Goal: Task Accomplishment & Management: Use online tool/utility

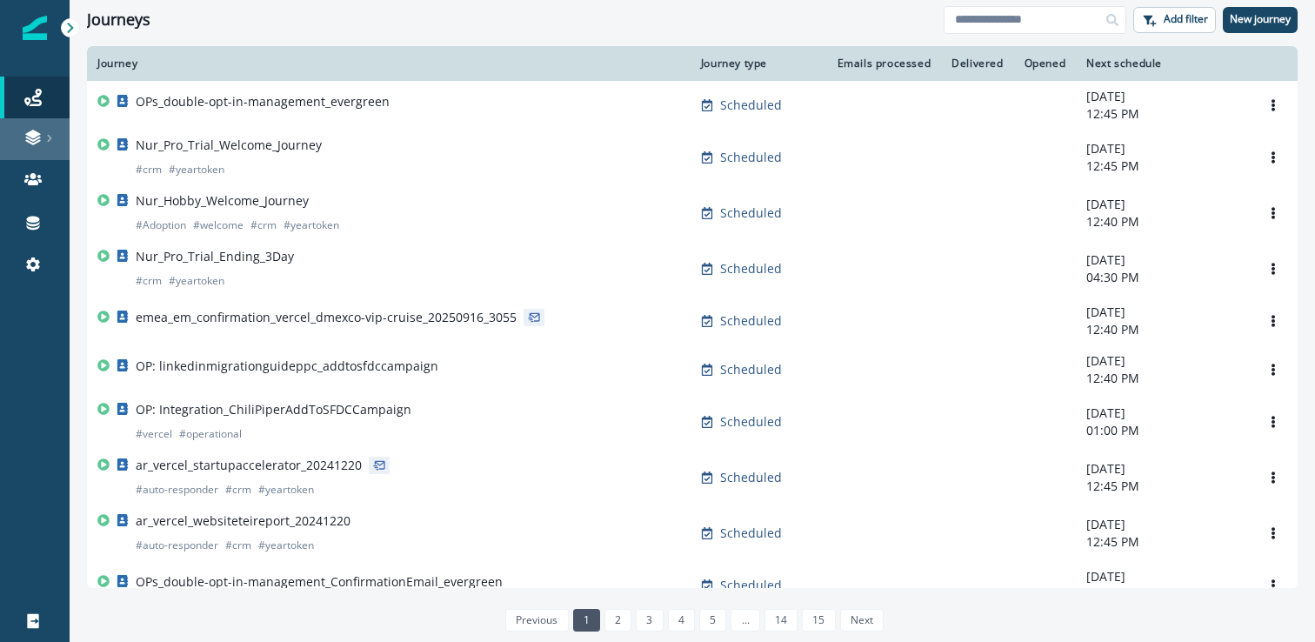
click at [44, 148] on link at bounding box center [35, 139] width 70 height 42
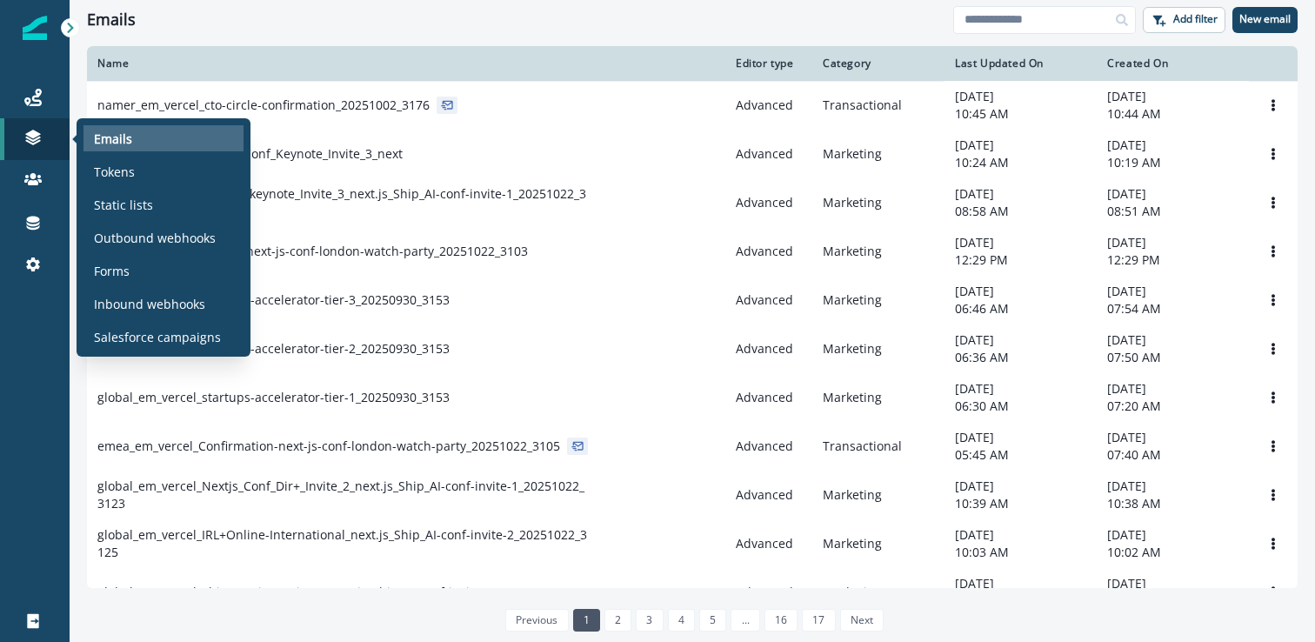
click at [102, 136] on p "Emails" at bounding box center [113, 139] width 38 height 18
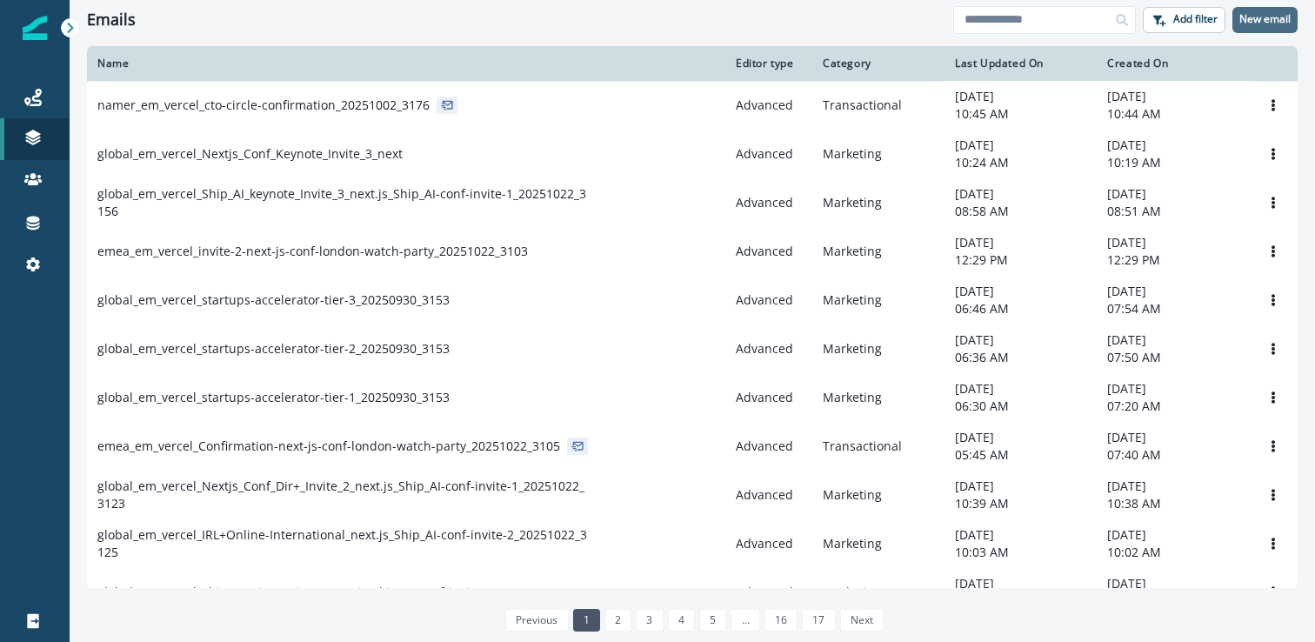
click at [1268, 23] on p "New email" at bounding box center [1265, 19] width 51 height 12
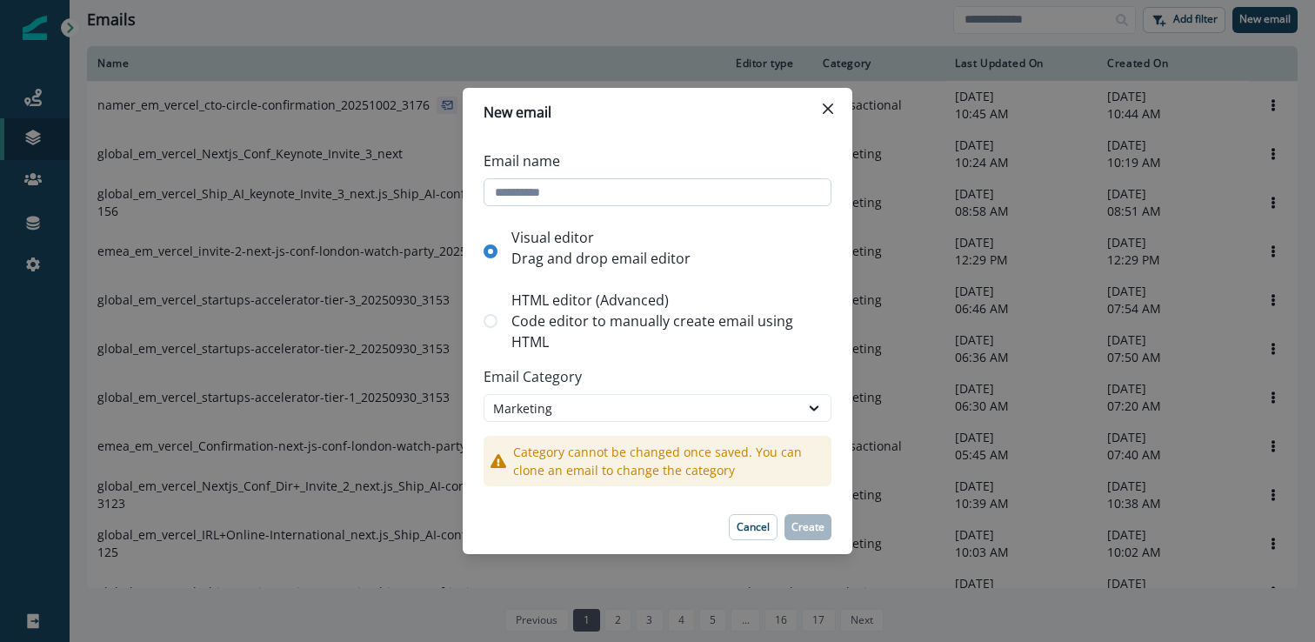
click at [677, 191] on input "Email name" at bounding box center [658, 192] width 348 height 28
click at [770, 528] on p "Cancel" at bounding box center [753, 527] width 33 height 12
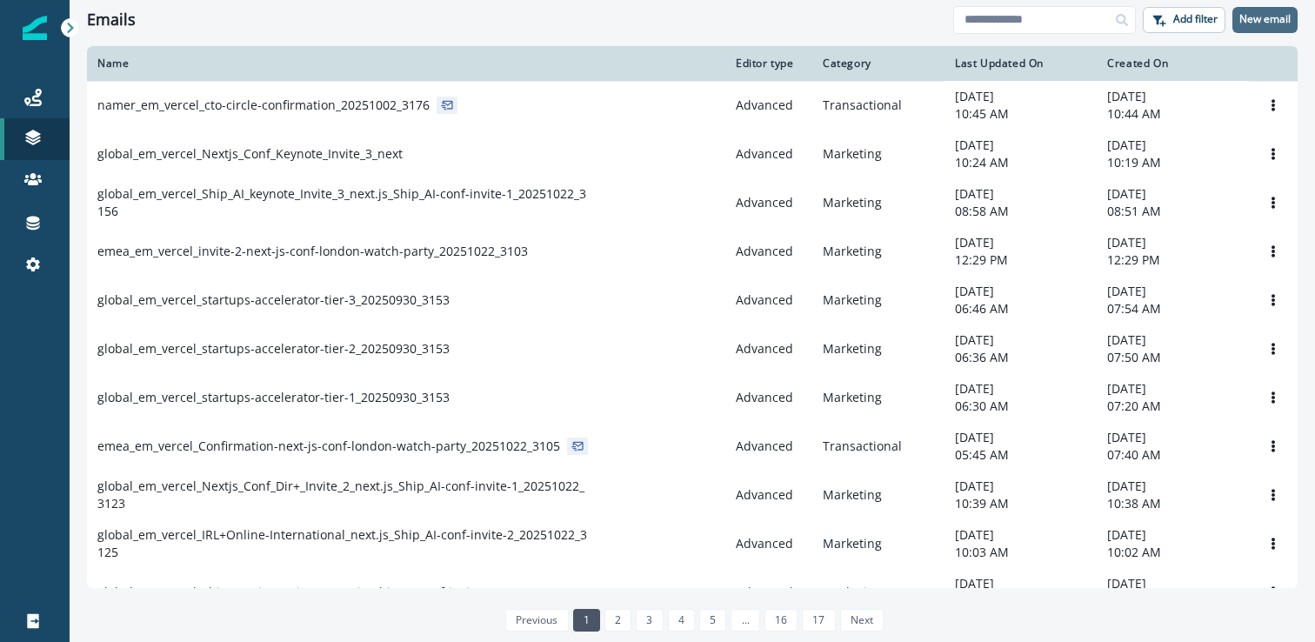
click at [1258, 24] on p "New email" at bounding box center [1265, 19] width 51 height 12
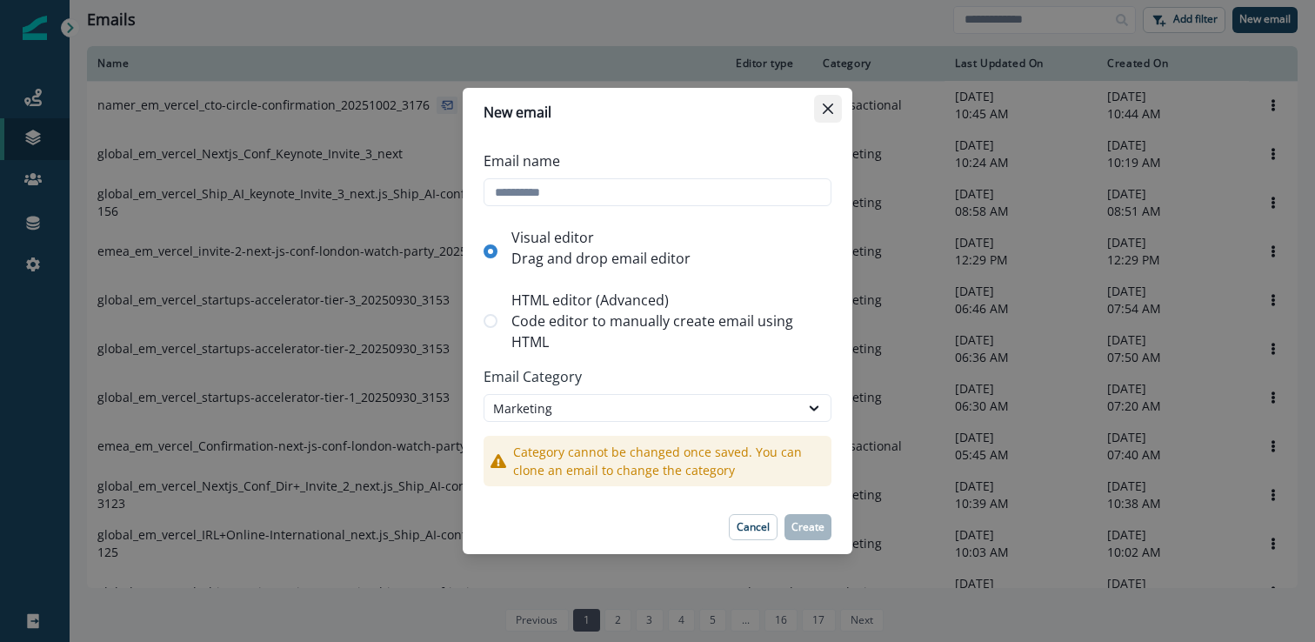
click at [817, 113] on button "Close" at bounding box center [828, 109] width 28 height 28
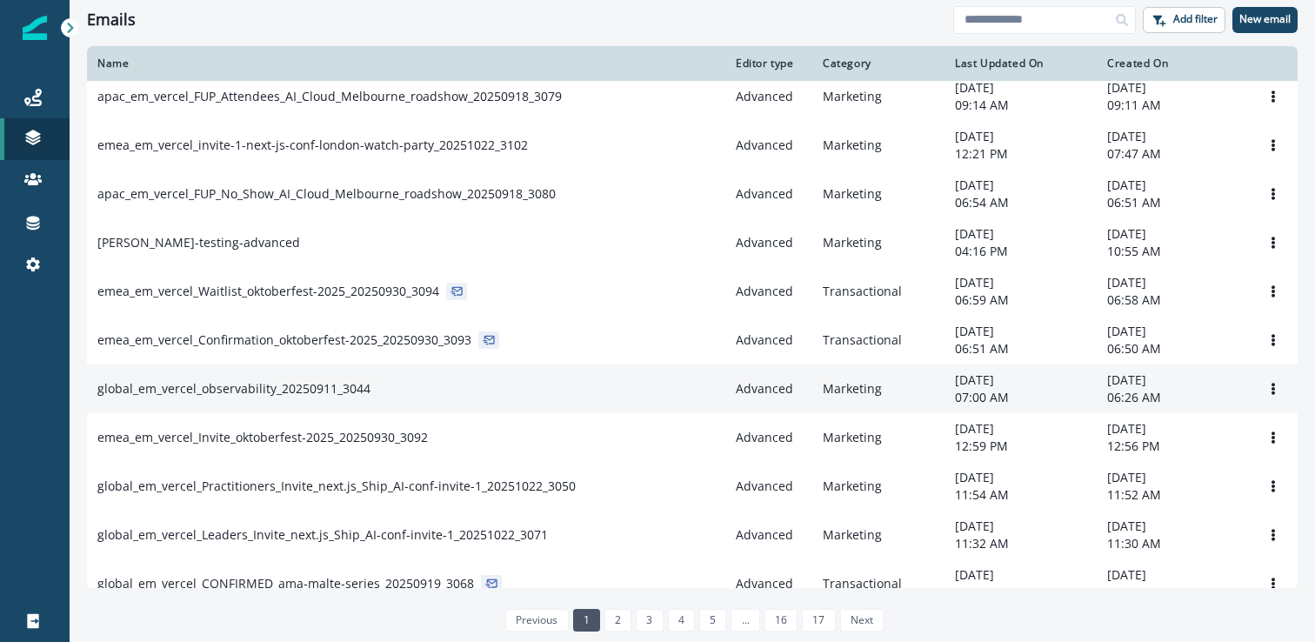
scroll to position [960, 0]
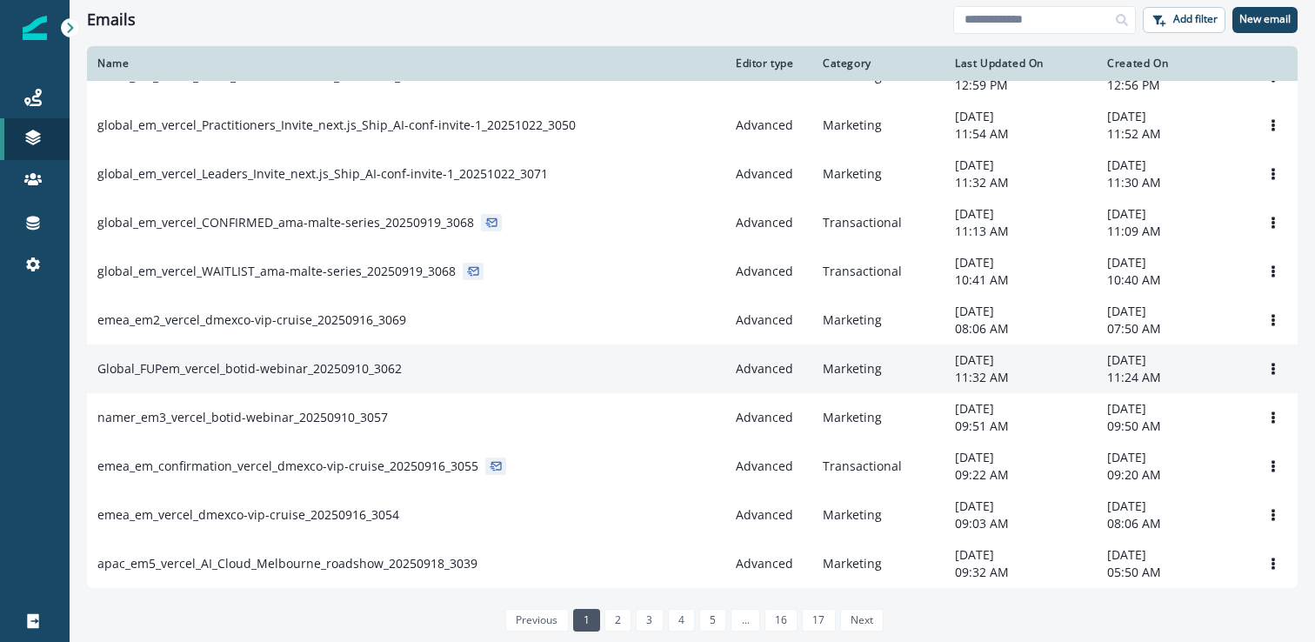
click at [478, 378] on div "Global_FUPem_vercel_botid-webinar_20250910_3062" at bounding box center [406, 368] width 618 height 17
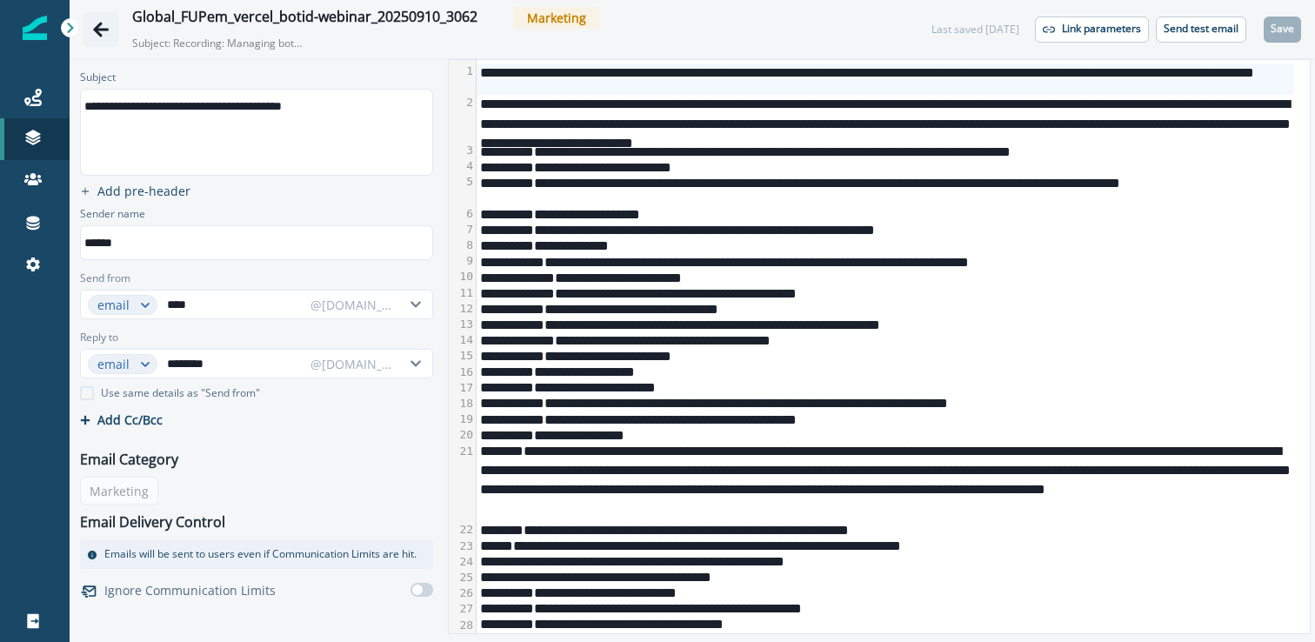
click at [93, 34] on icon "Go back" at bounding box center [100, 29] width 17 height 17
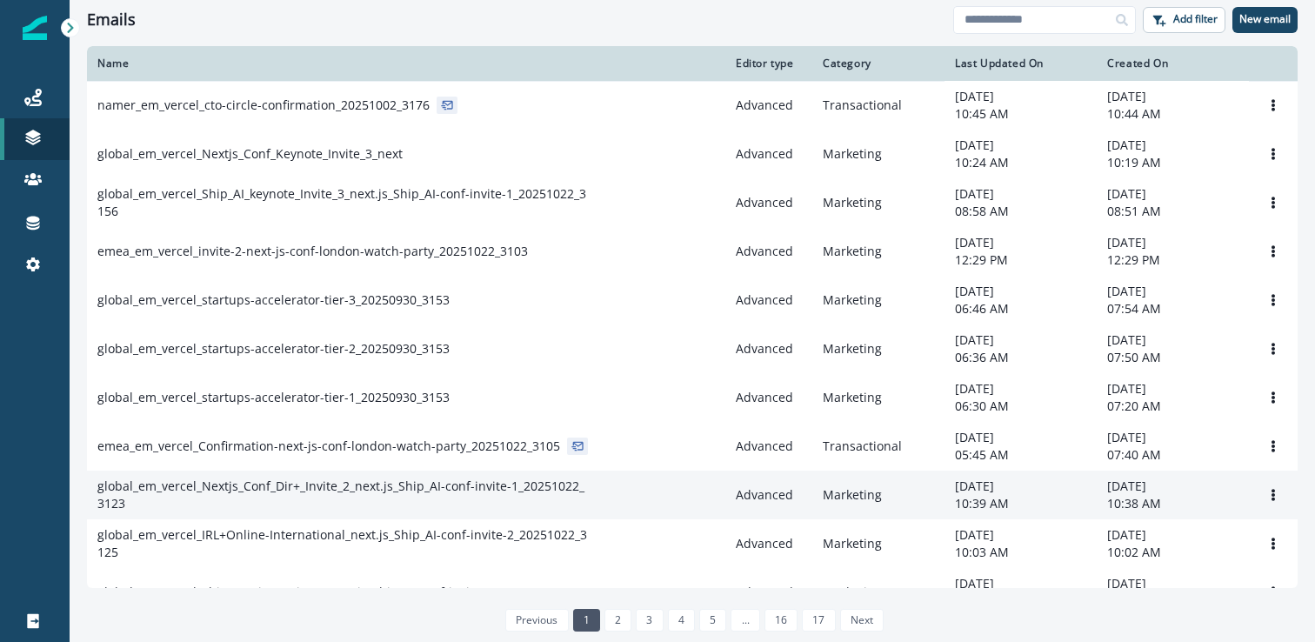
click at [502, 512] on p "global_em_vercel_Nextjs_Conf_Dir+_Invite_2_next.js_Ship_AI-conf-invite-1_202510…" at bounding box center [344, 495] width 494 height 35
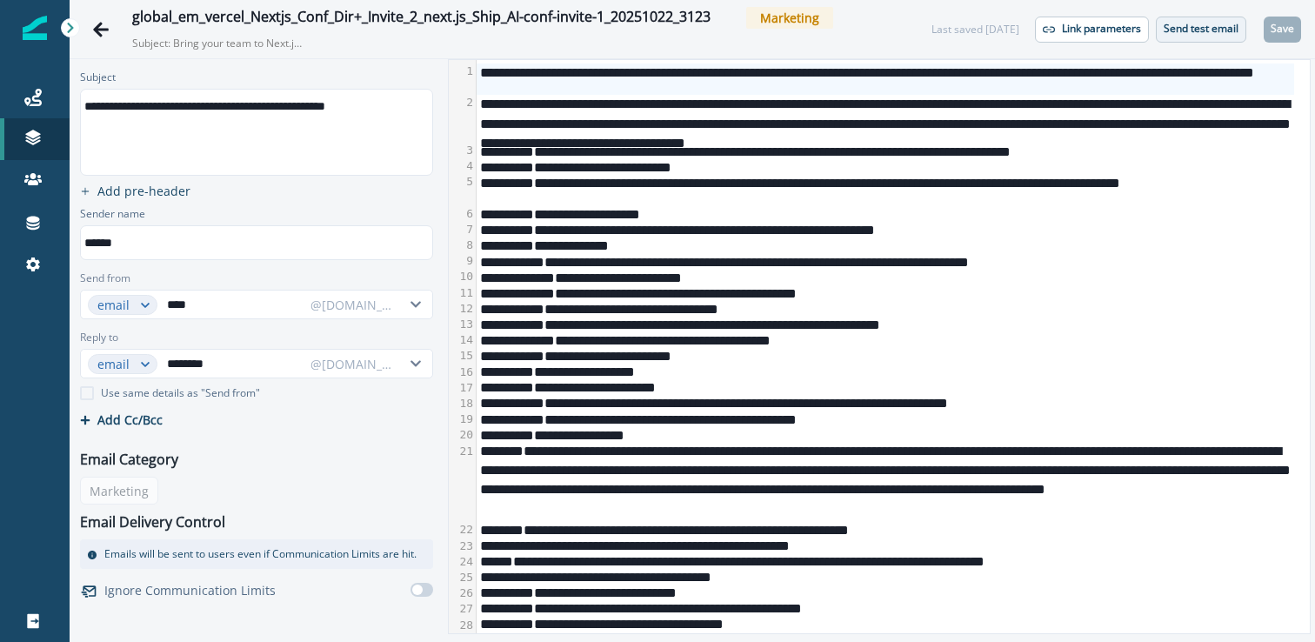
click at [1205, 31] on p "Send test email" at bounding box center [1201, 29] width 75 height 12
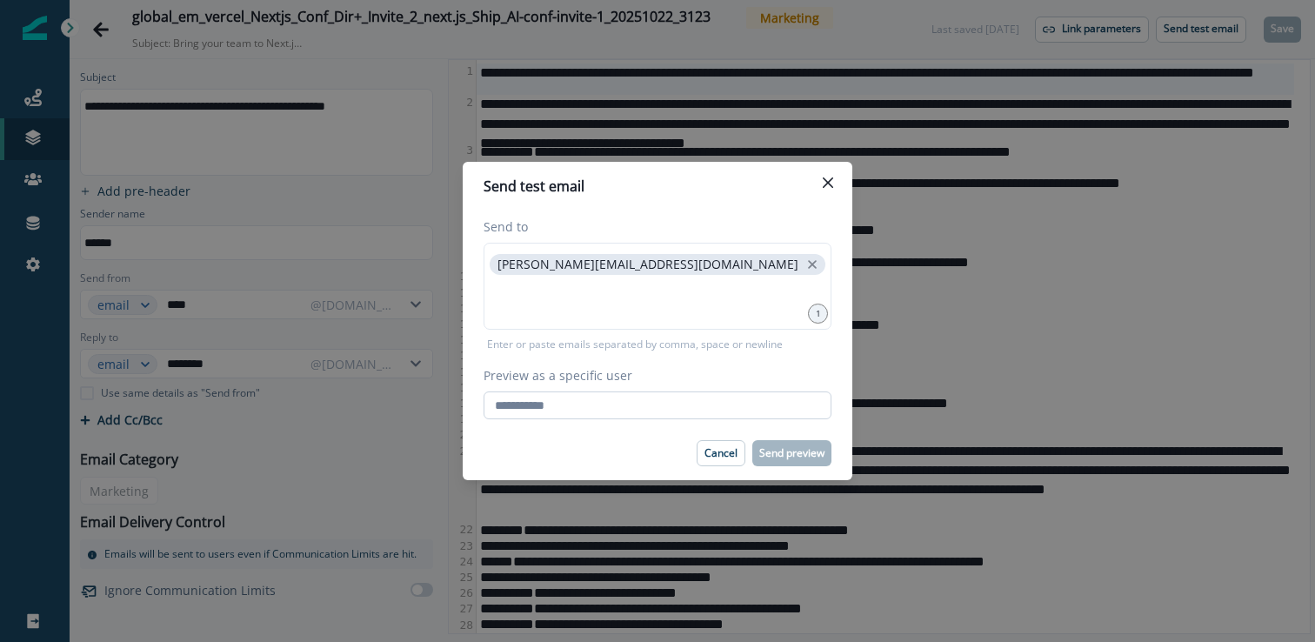
click at [691, 393] on input "Preview as a specific user" at bounding box center [658, 405] width 348 height 28
click at [717, 311] on input at bounding box center [657, 300] width 343 height 35
click at [723, 395] on input "Preview as a specific user" at bounding box center [658, 405] width 348 height 28
click at [726, 411] on input "Preview as a specific user" at bounding box center [658, 405] width 348 height 28
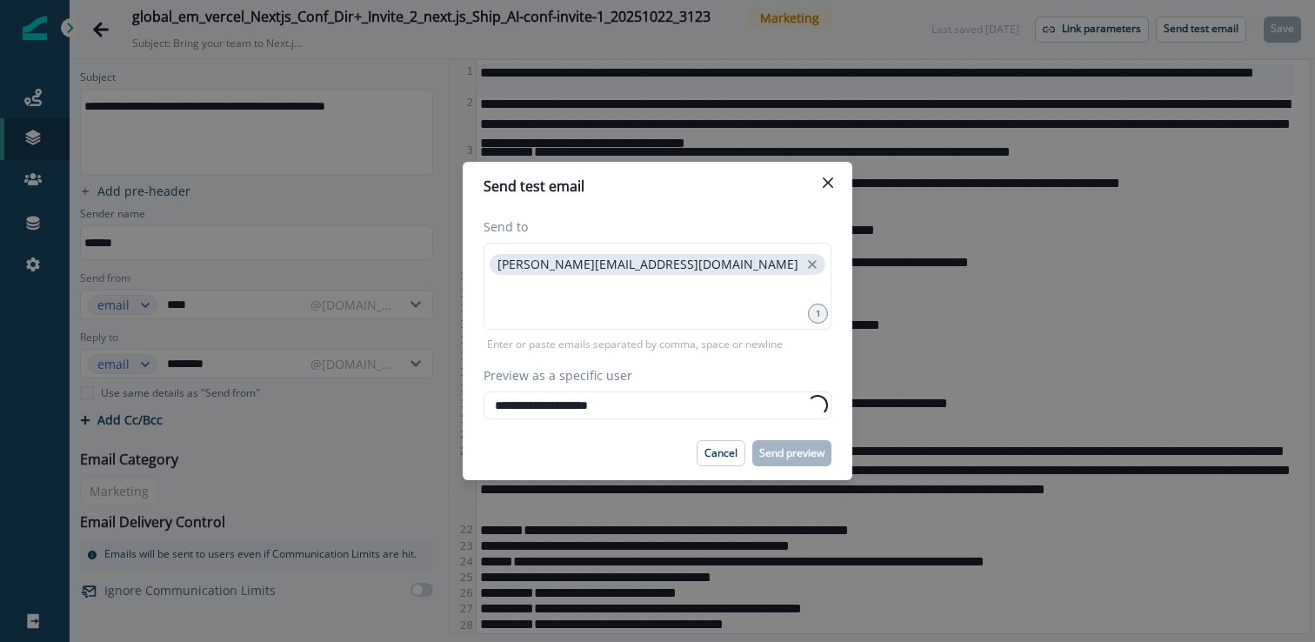
type input "**********"
drag, startPoint x: 647, startPoint y: 436, endPoint x: 708, endPoint y: 447, distance: 61.9
click at [646, 436] on footer "Cancel Send preview" at bounding box center [658, 453] width 390 height 54
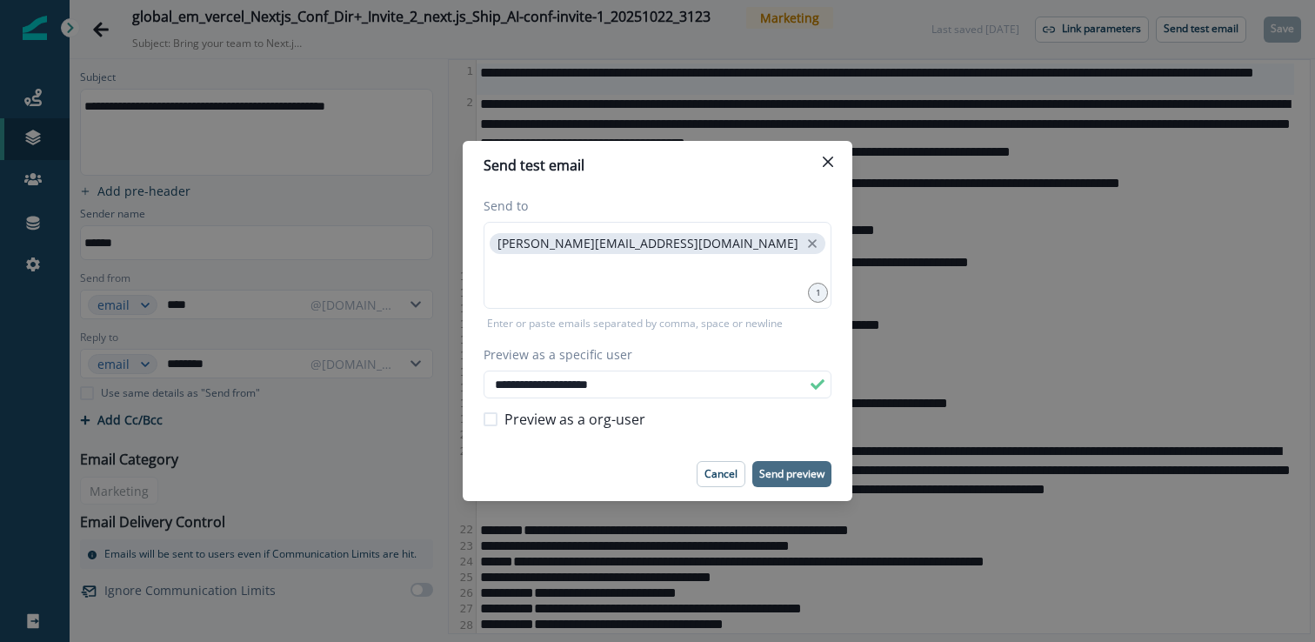
click at [815, 471] on p "Send preview" at bounding box center [791, 474] width 65 height 12
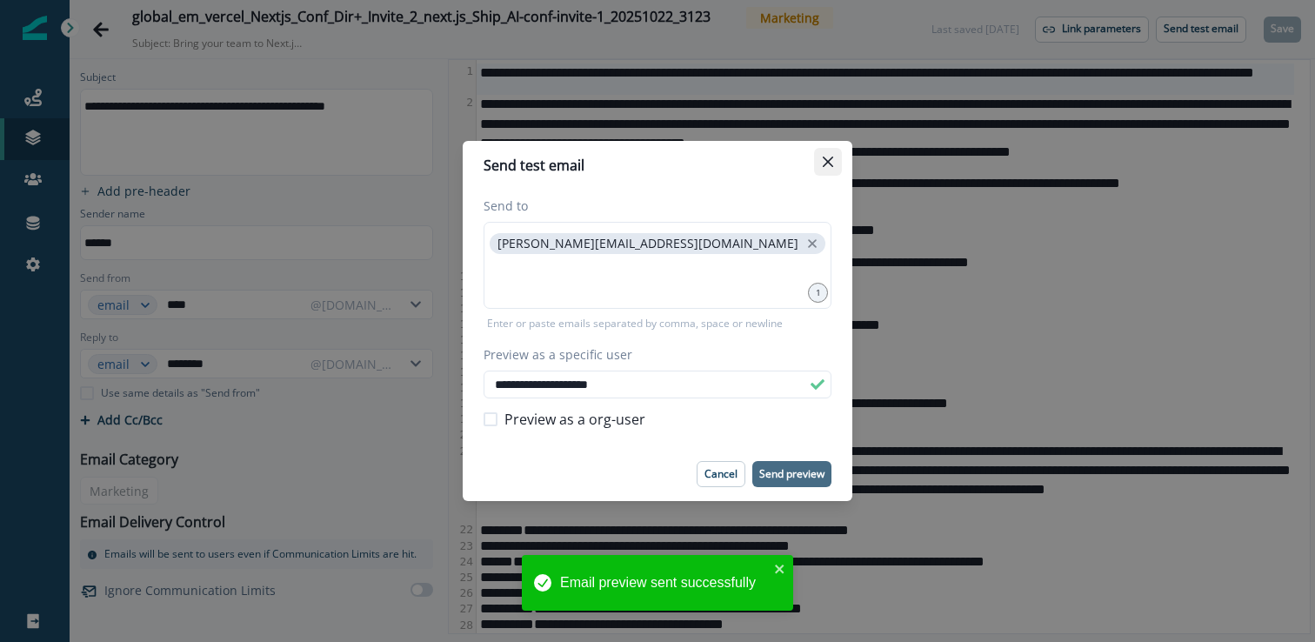
click at [839, 161] on button "Close" at bounding box center [828, 162] width 28 height 28
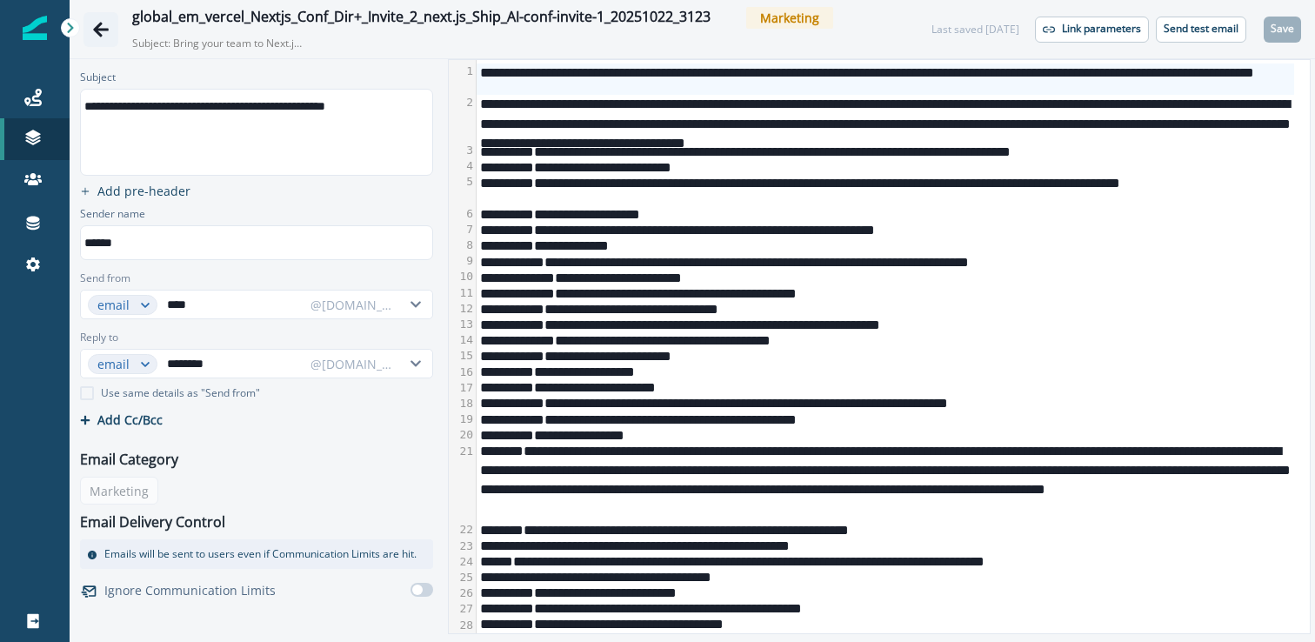
click at [89, 20] on button "Go back" at bounding box center [101, 29] width 35 height 35
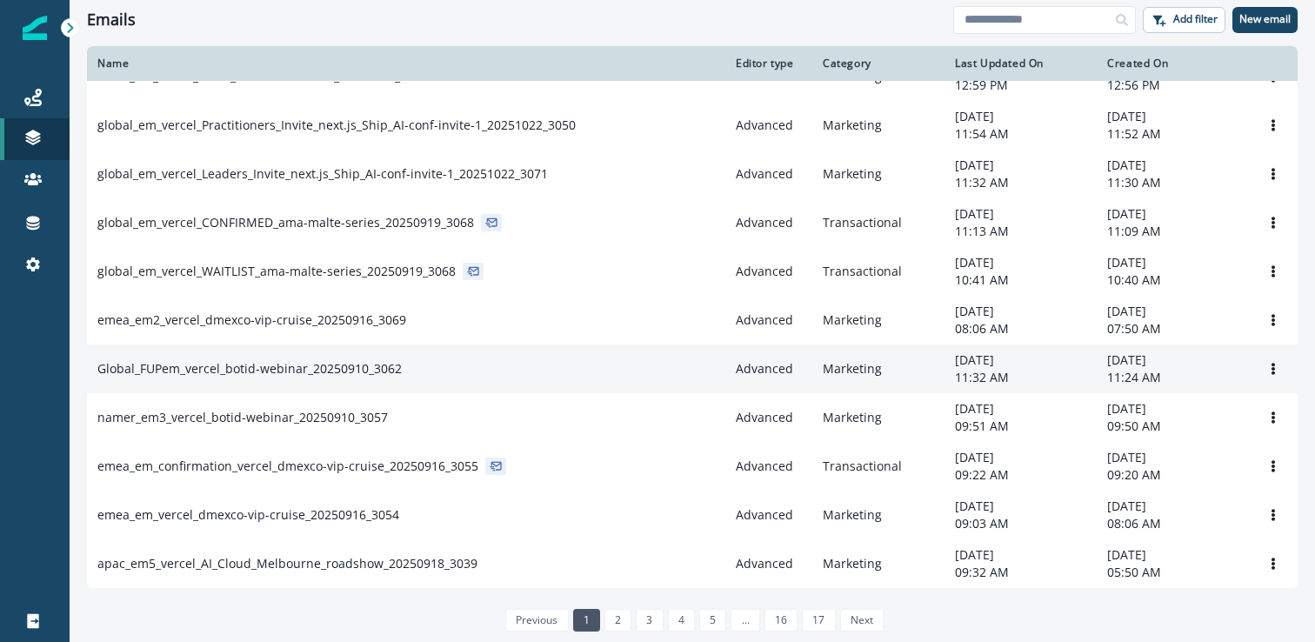
scroll to position [980, 0]
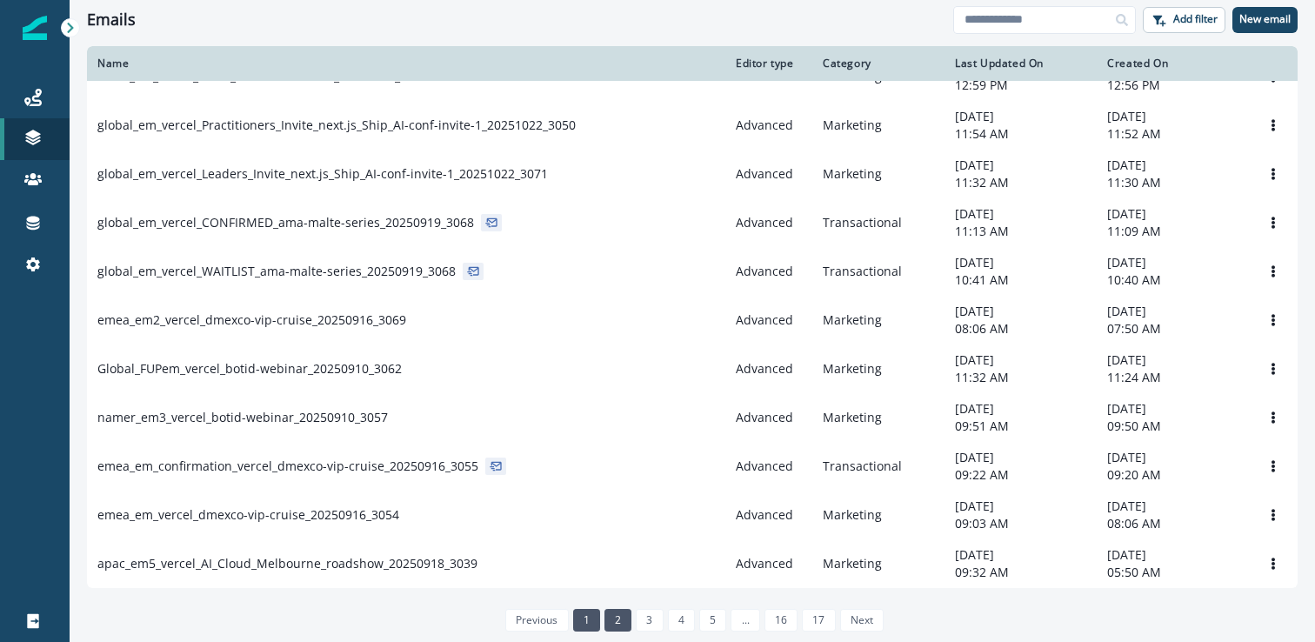
click at [616, 619] on link "2" at bounding box center [618, 620] width 27 height 23
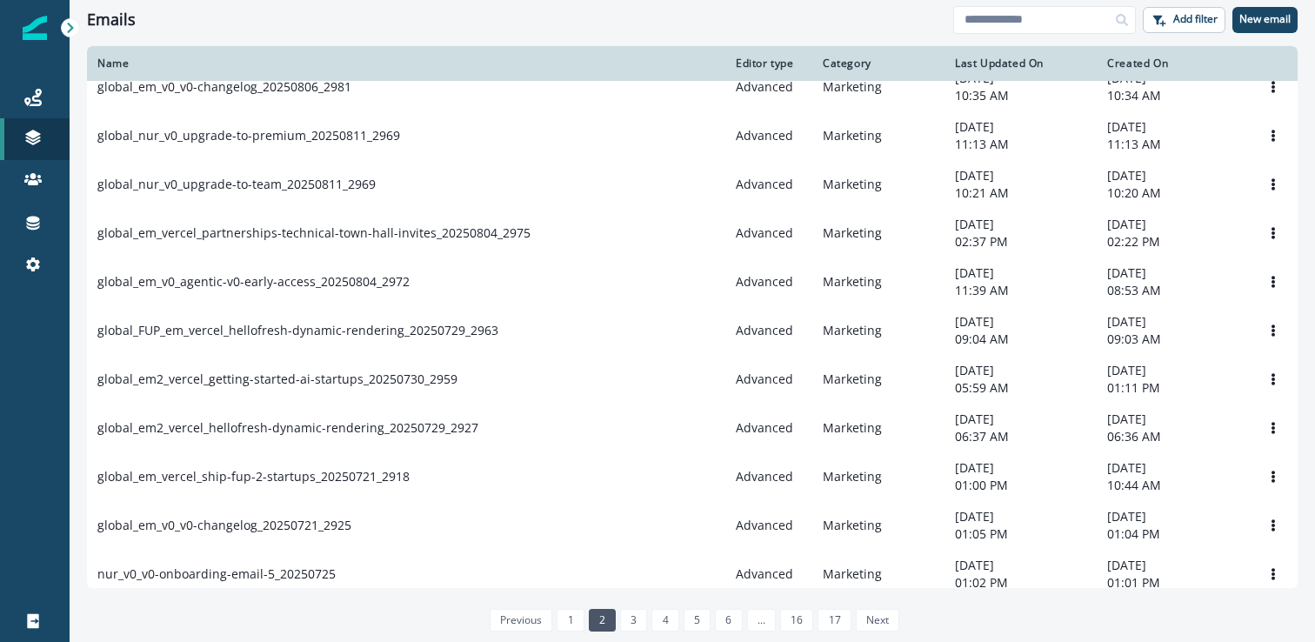
scroll to position [980, 0]
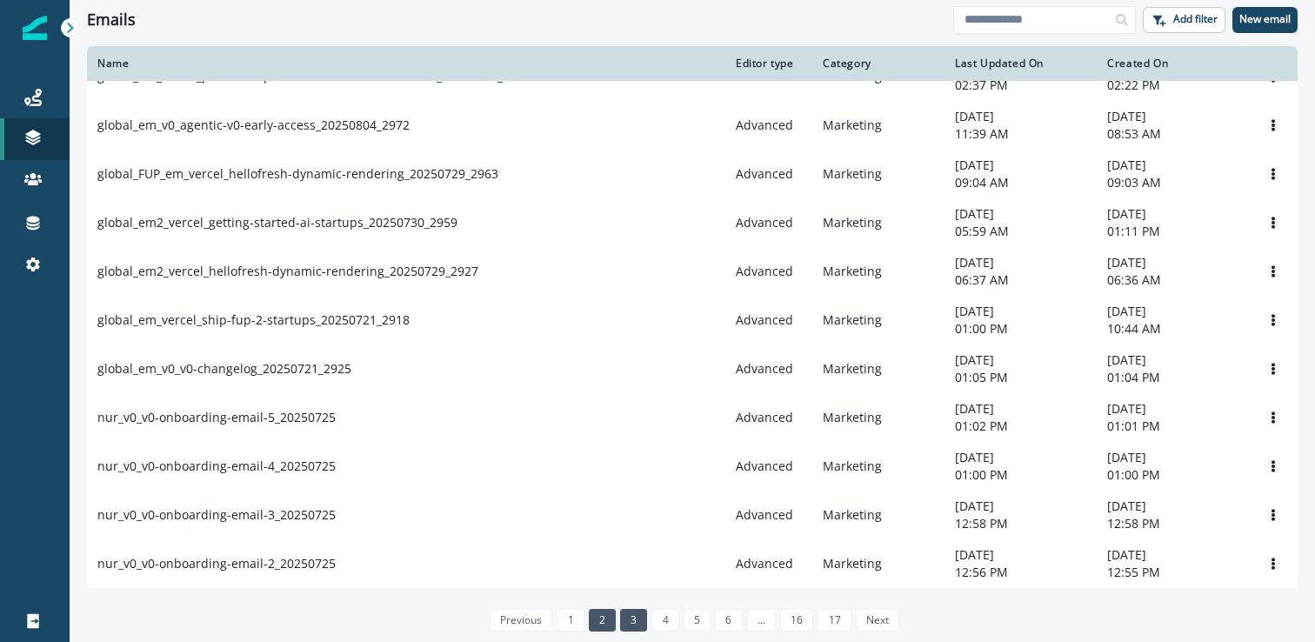
click at [628, 619] on link "3" at bounding box center [633, 620] width 27 height 23
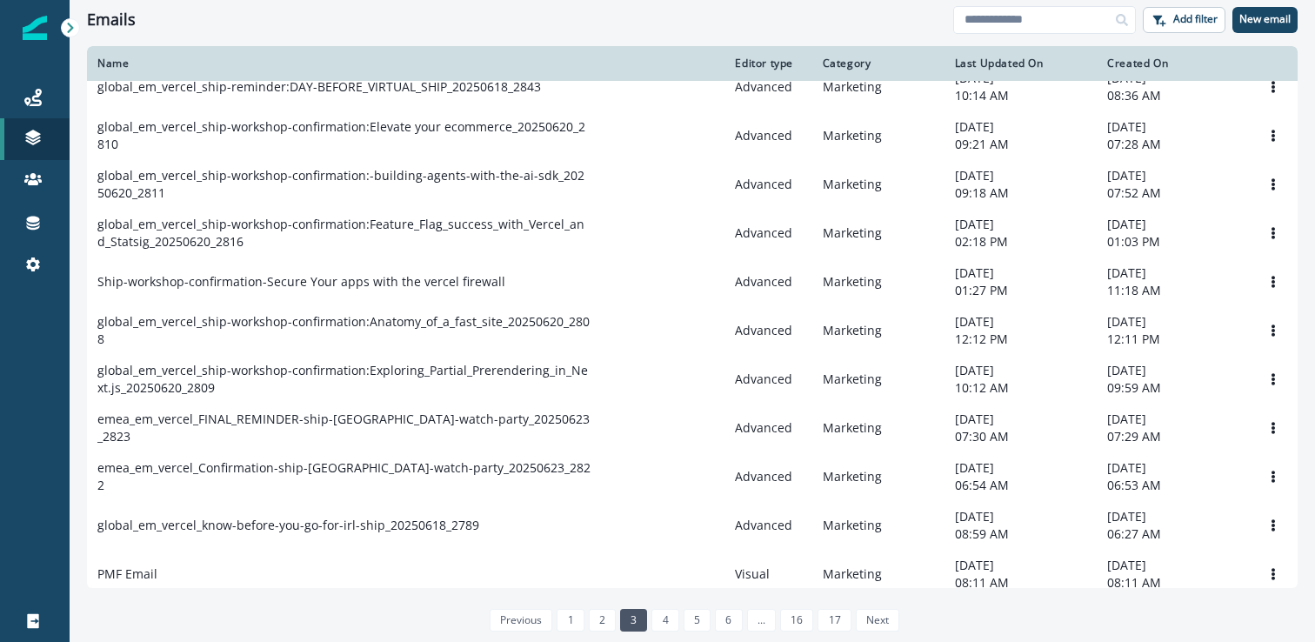
scroll to position [980, 0]
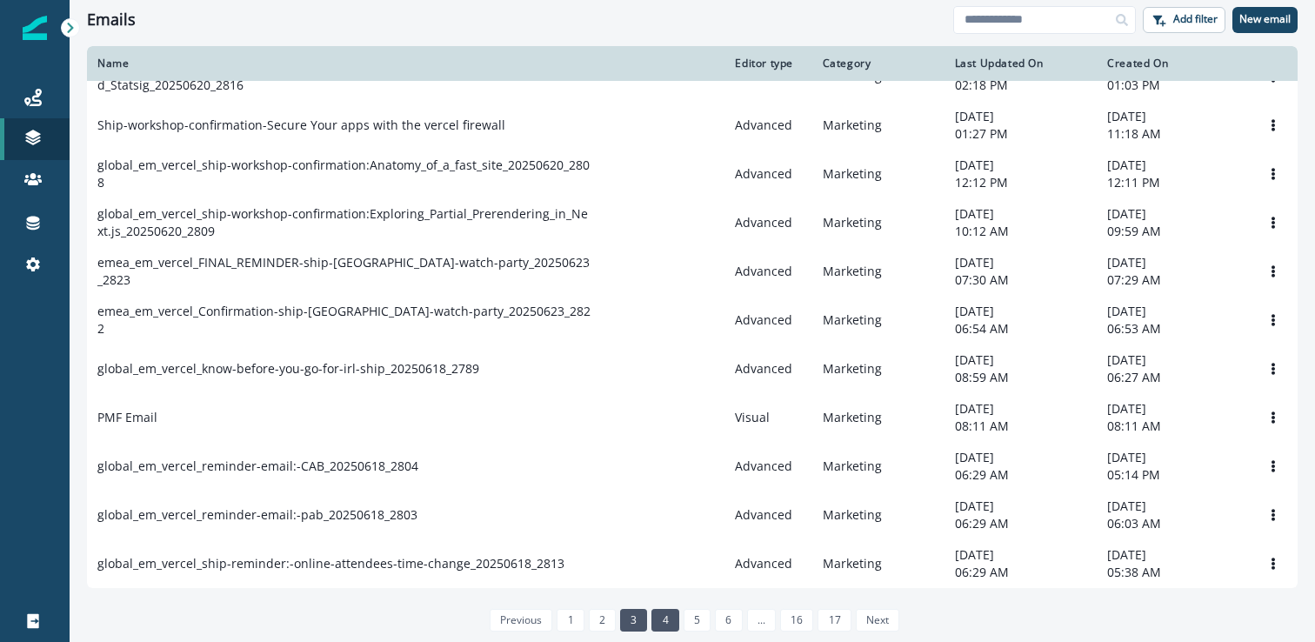
click at [659, 615] on link "4" at bounding box center [665, 620] width 27 height 23
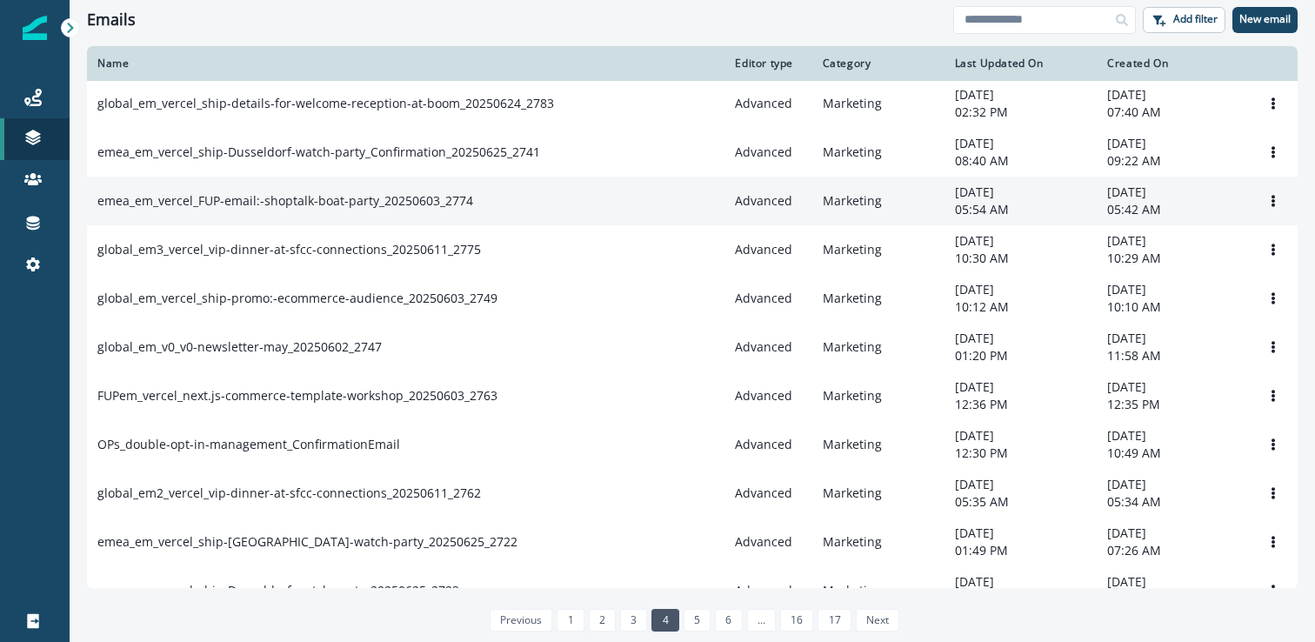
scroll to position [134, 0]
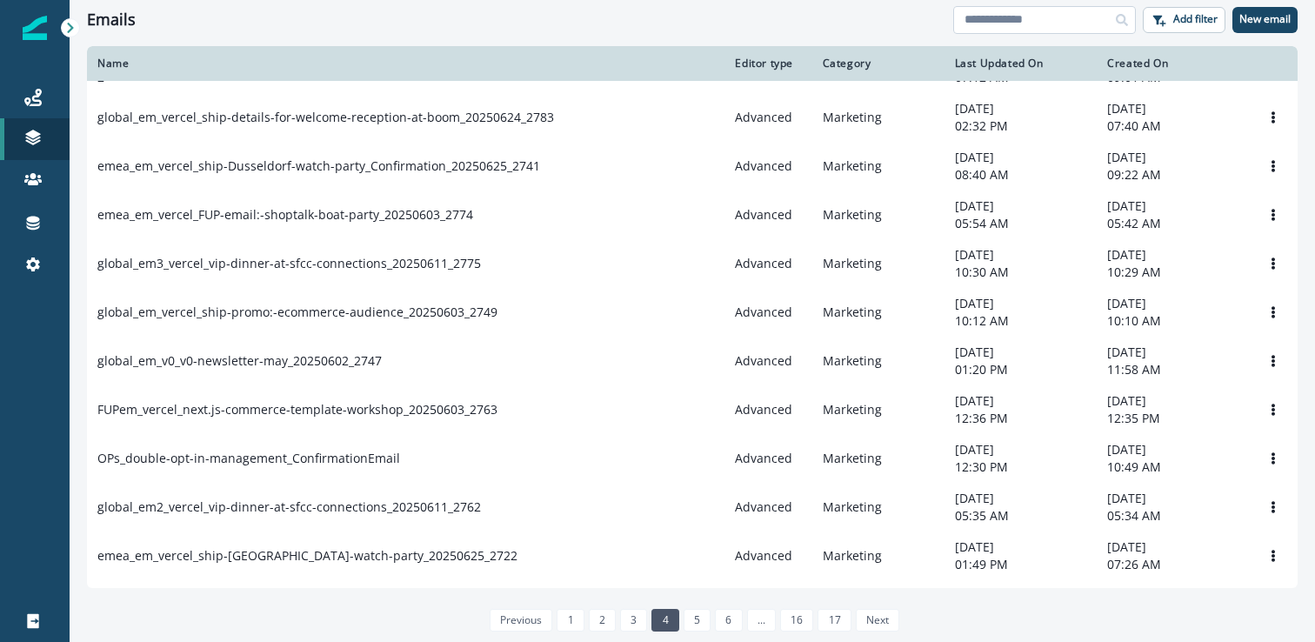
click at [995, 21] on input at bounding box center [1044, 20] width 183 height 28
type input "*******"
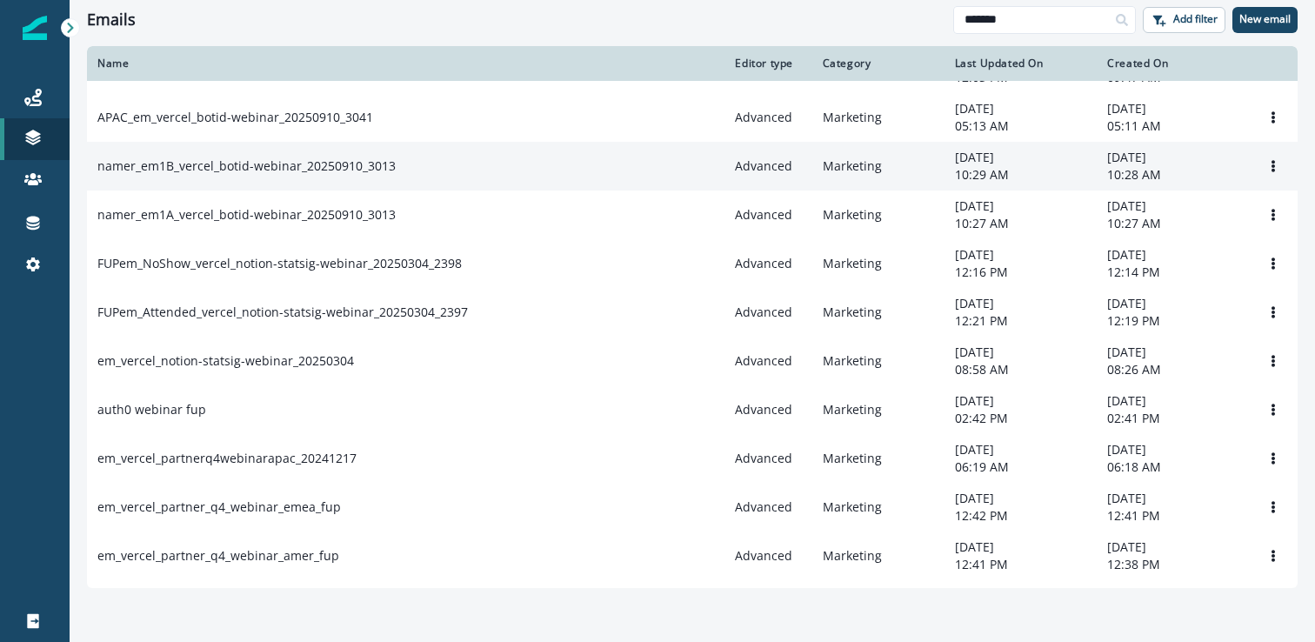
click at [299, 172] on p "namer_em1B_vercel_botid-webinar_20250910_3013" at bounding box center [246, 165] width 298 height 17
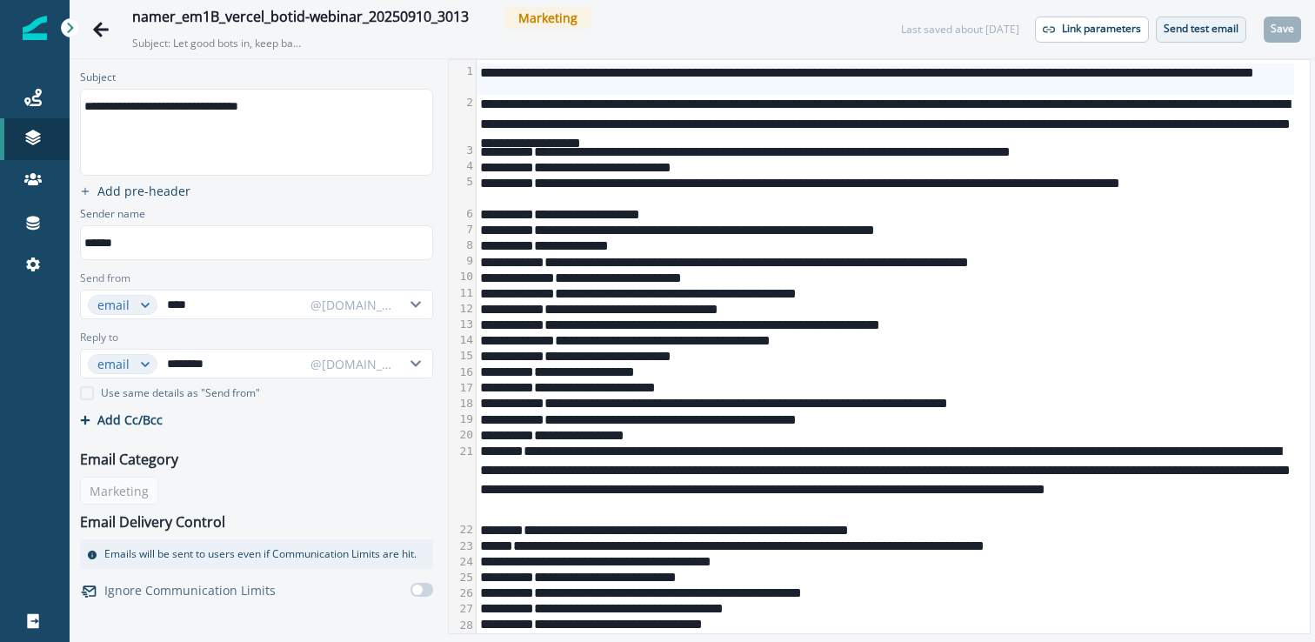
click at [1214, 37] on button "Send test email" at bounding box center [1201, 30] width 90 height 26
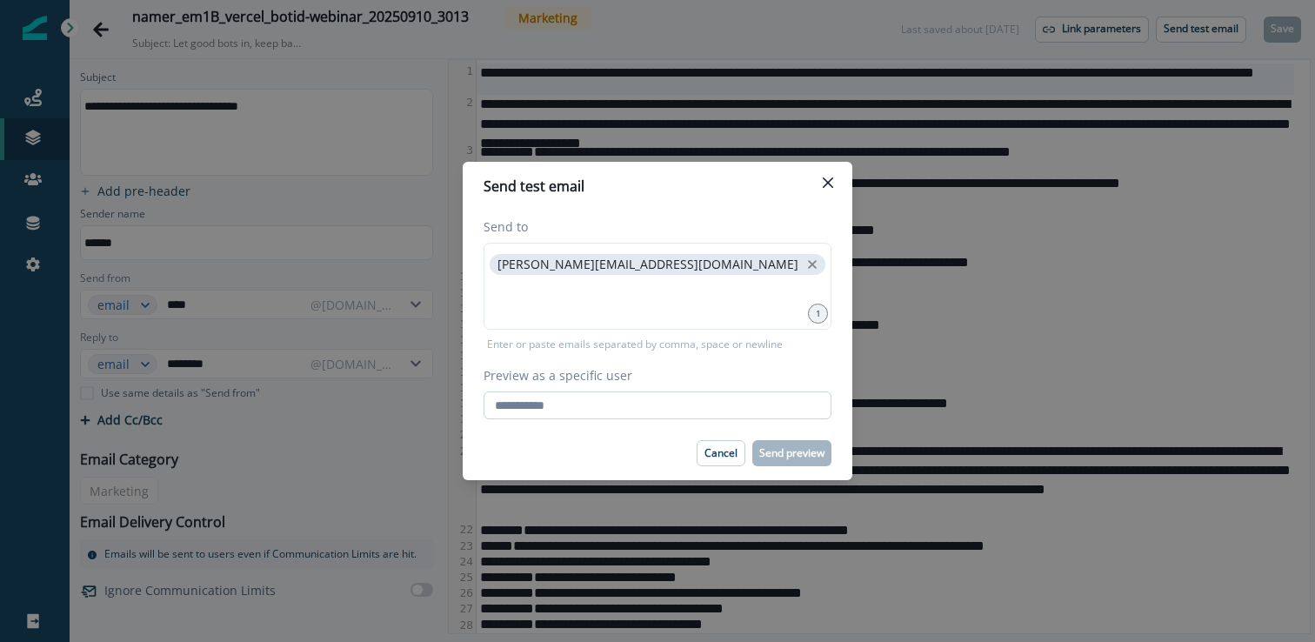
click at [692, 392] on input "Preview as a specific user" at bounding box center [658, 405] width 348 height 28
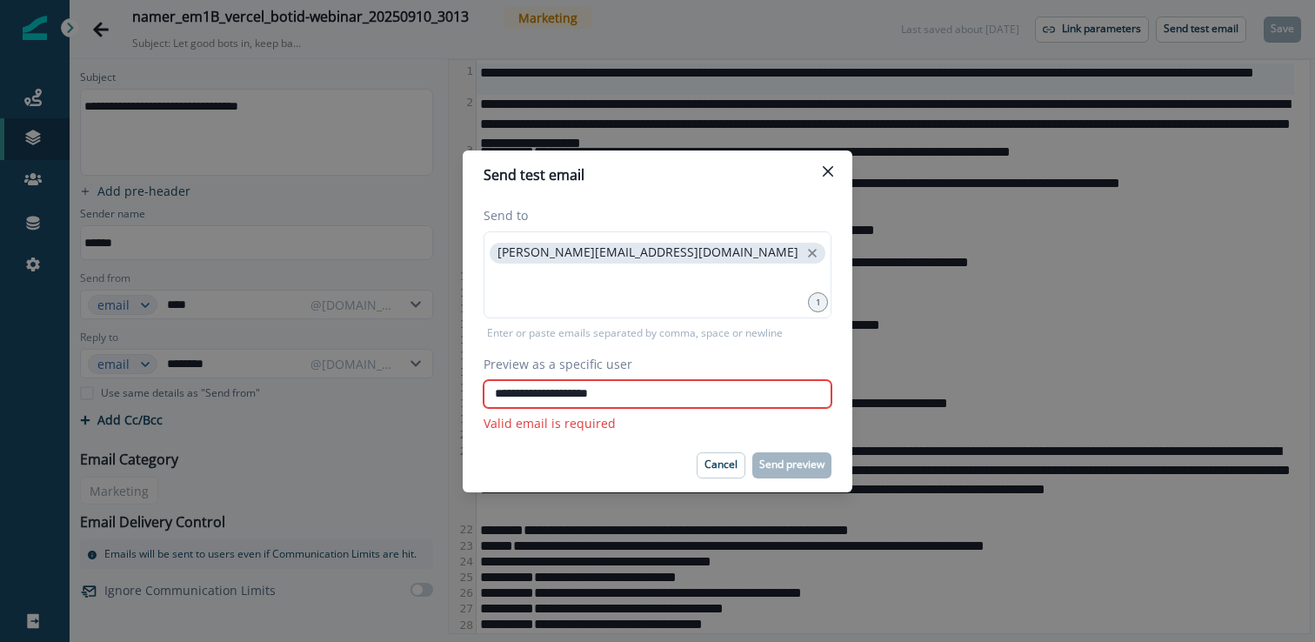
type input "**********"
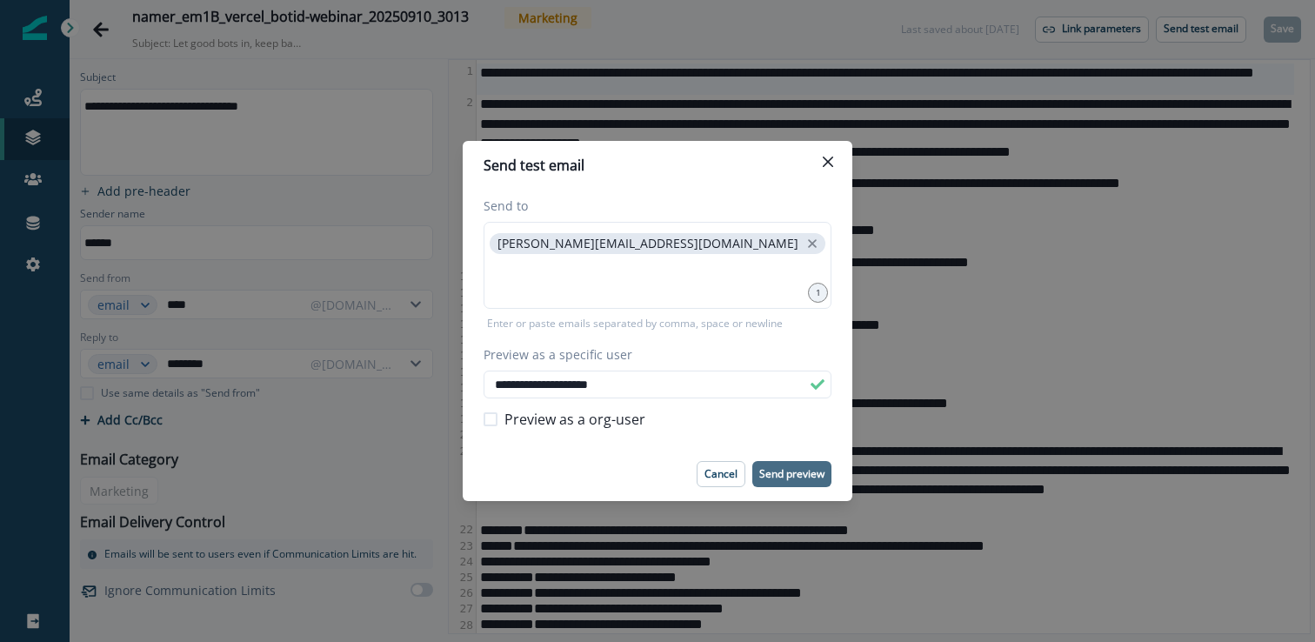
click at [809, 483] on button "Send preview" at bounding box center [791, 474] width 79 height 26
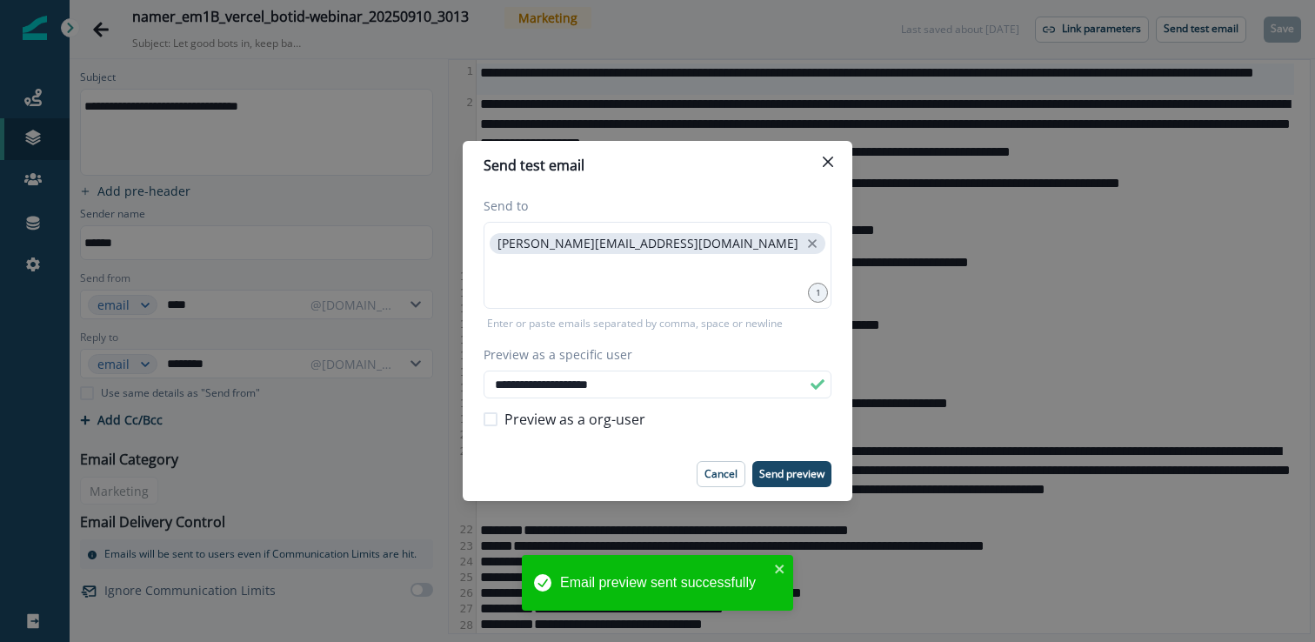
click at [837, 160] on button "Close" at bounding box center [828, 162] width 28 height 28
